Goal: Task Accomplishment & Management: Complete application form

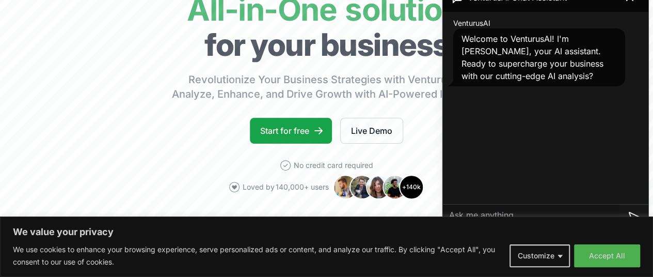
scroll to position [101, 1]
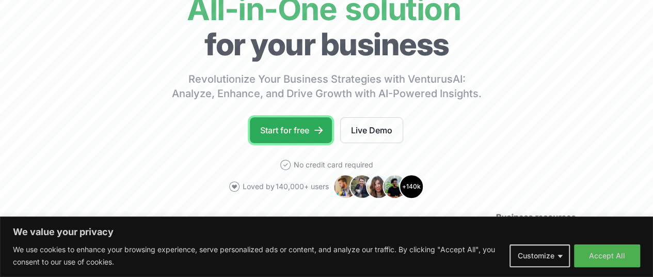
click at [310, 134] on link "Start for free" at bounding box center [291, 130] width 82 height 26
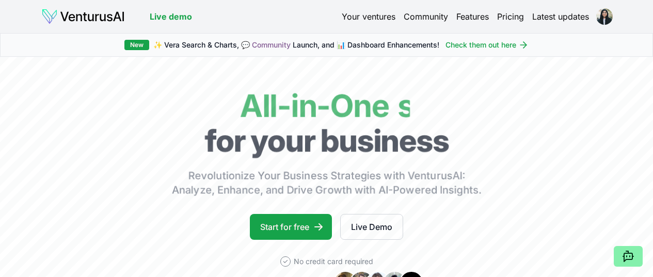
scroll to position [71, 0]
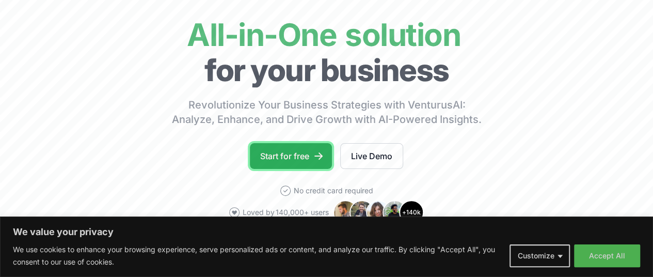
click at [310, 169] on link "Start for free" at bounding box center [291, 156] width 82 height 26
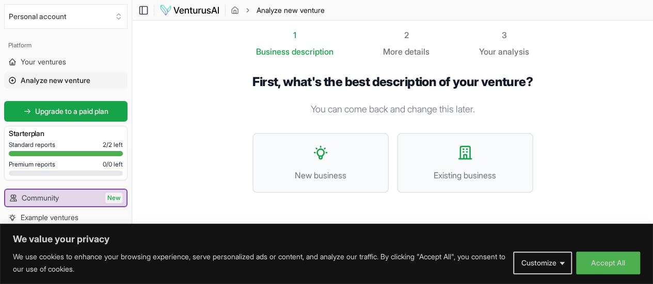
click at [494, 124] on div "First, what's the best description of your venture? You can come back and chang…" at bounding box center [392, 141] width 281 height 135
click at [288, 161] on button "New business" at bounding box center [320, 163] width 136 height 60
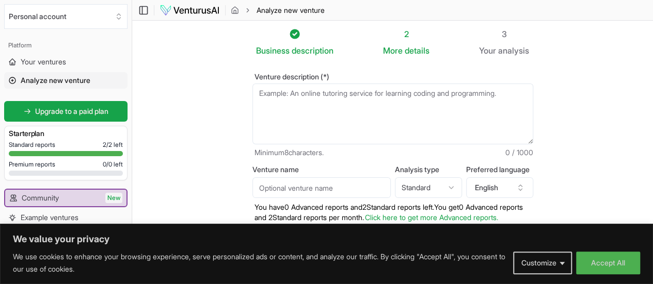
click at [409, 103] on textarea "Venture description (*)" at bounding box center [392, 114] width 281 height 61
